Goal: Information Seeking & Learning: Learn about a topic

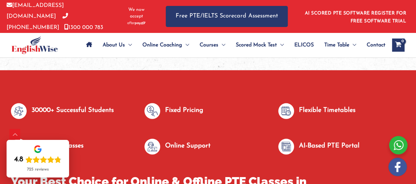
scroll to position [410, 0]
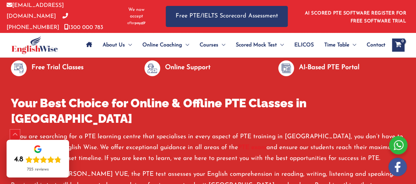
drag, startPoint x: 12, startPoint y: 133, endPoint x: 184, endPoint y: 82, distance: 179.5
click at [13, 133] on div "Scroll to Top" at bounding box center [15, 134] width 11 height 11
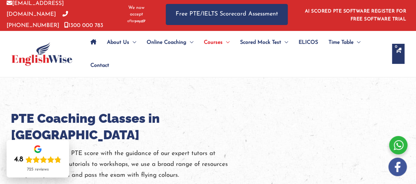
scroll to position [0, 0]
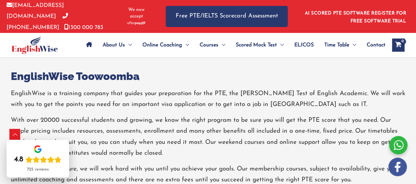
scroll to position [395, 0]
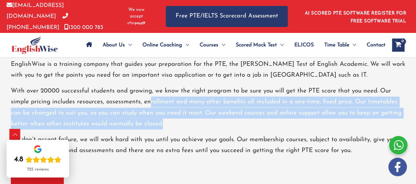
drag, startPoint x: 149, startPoint y: 102, endPoint x: 224, endPoint y: 117, distance: 77.0
click at [224, 117] on p "With over 20000 successful students and growing, we know the right program to b…" at bounding box center [208, 108] width 395 height 44
click at [206, 94] on p "With over 20000 successful students and growing, we know the right program to b…" at bounding box center [208, 108] width 395 height 44
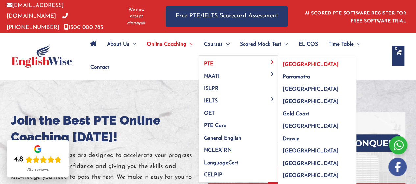
click at [289, 62] on span "[GEOGRAPHIC_DATA]" at bounding box center [311, 64] width 56 height 5
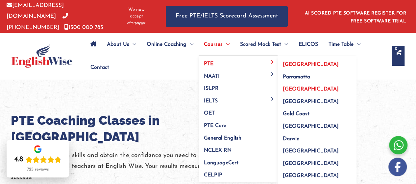
click at [295, 86] on span "[GEOGRAPHIC_DATA]" at bounding box center [311, 88] width 56 height 5
